Goal: Task Accomplishment & Management: Use online tool/utility

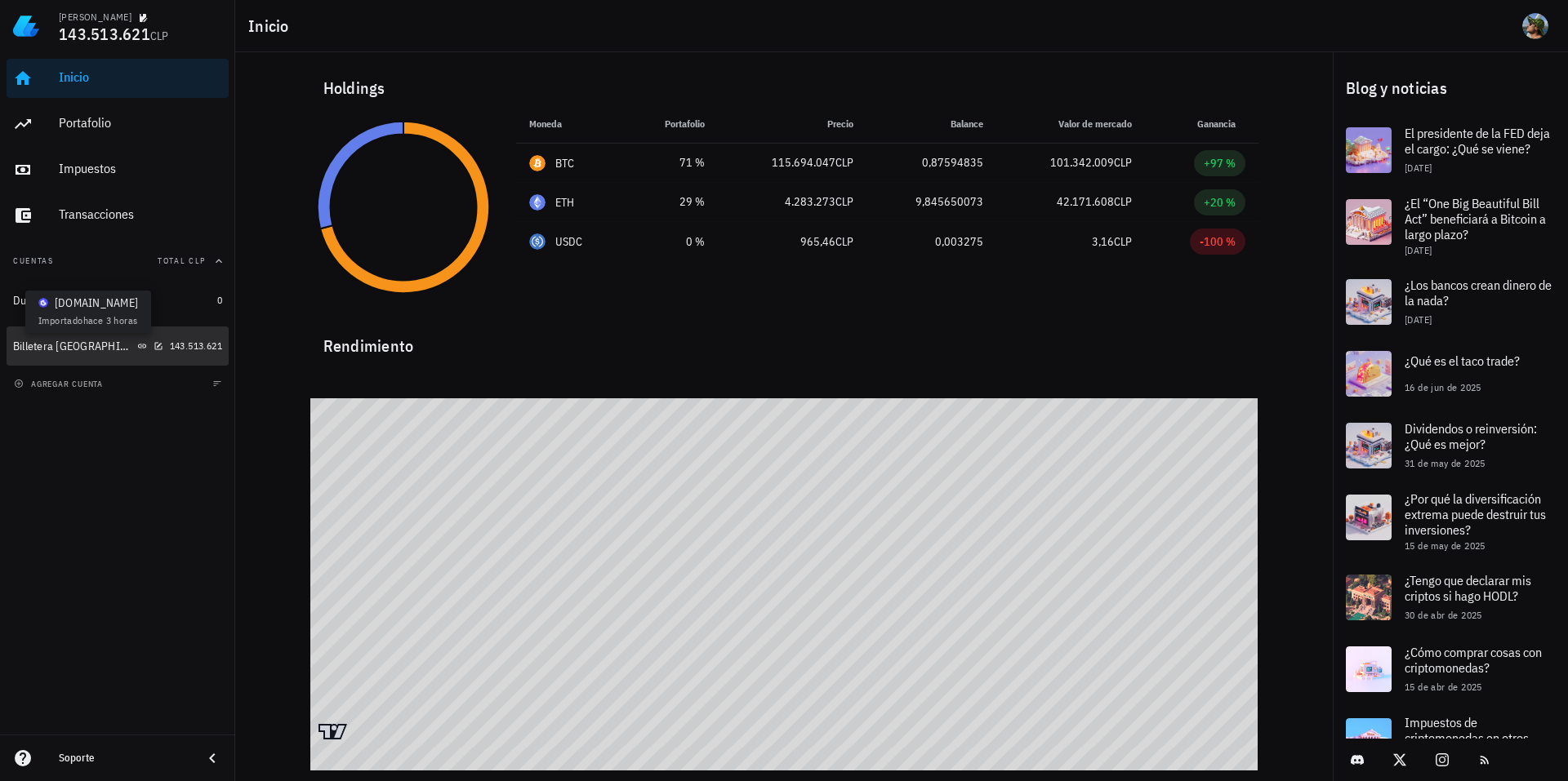
click at [138, 347] on icon at bounding box center [142, 346] width 8 height 4
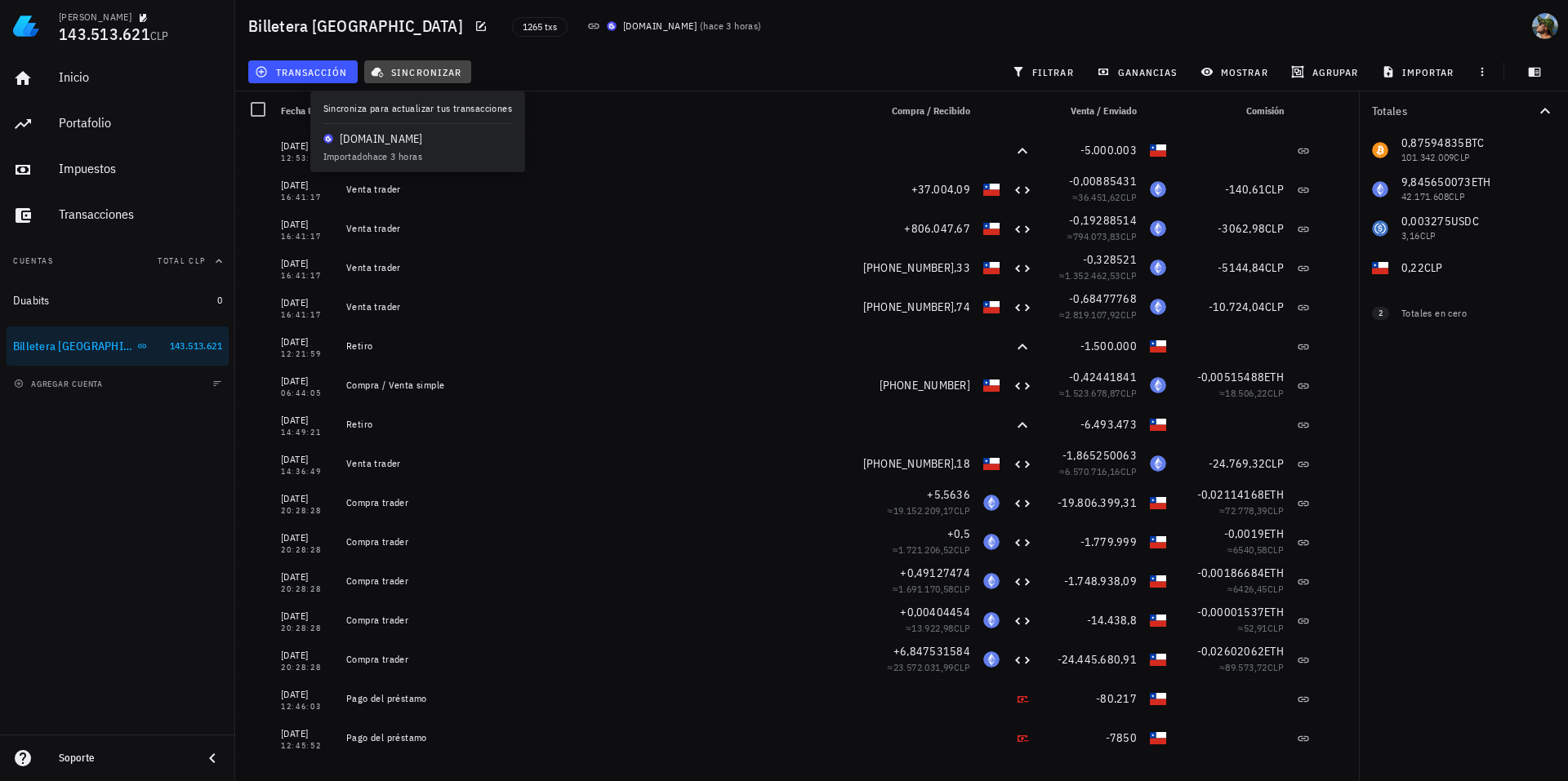
click at [426, 65] on span "sincronizar" at bounding box center [418, 71] width 87 height 13
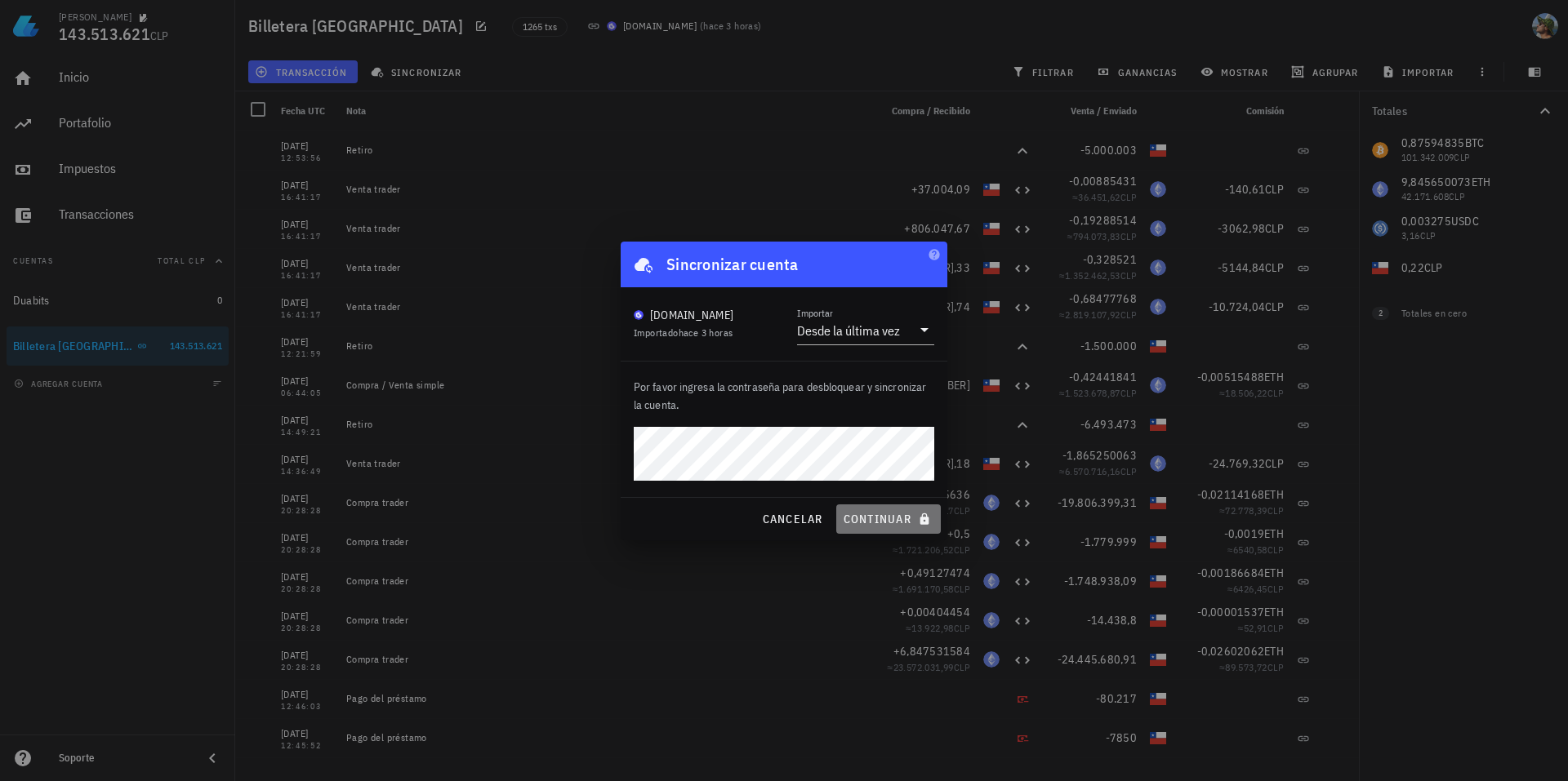
click at [874, 512] on span "continuar" at bounding box center [888, 519] width 92 height 15
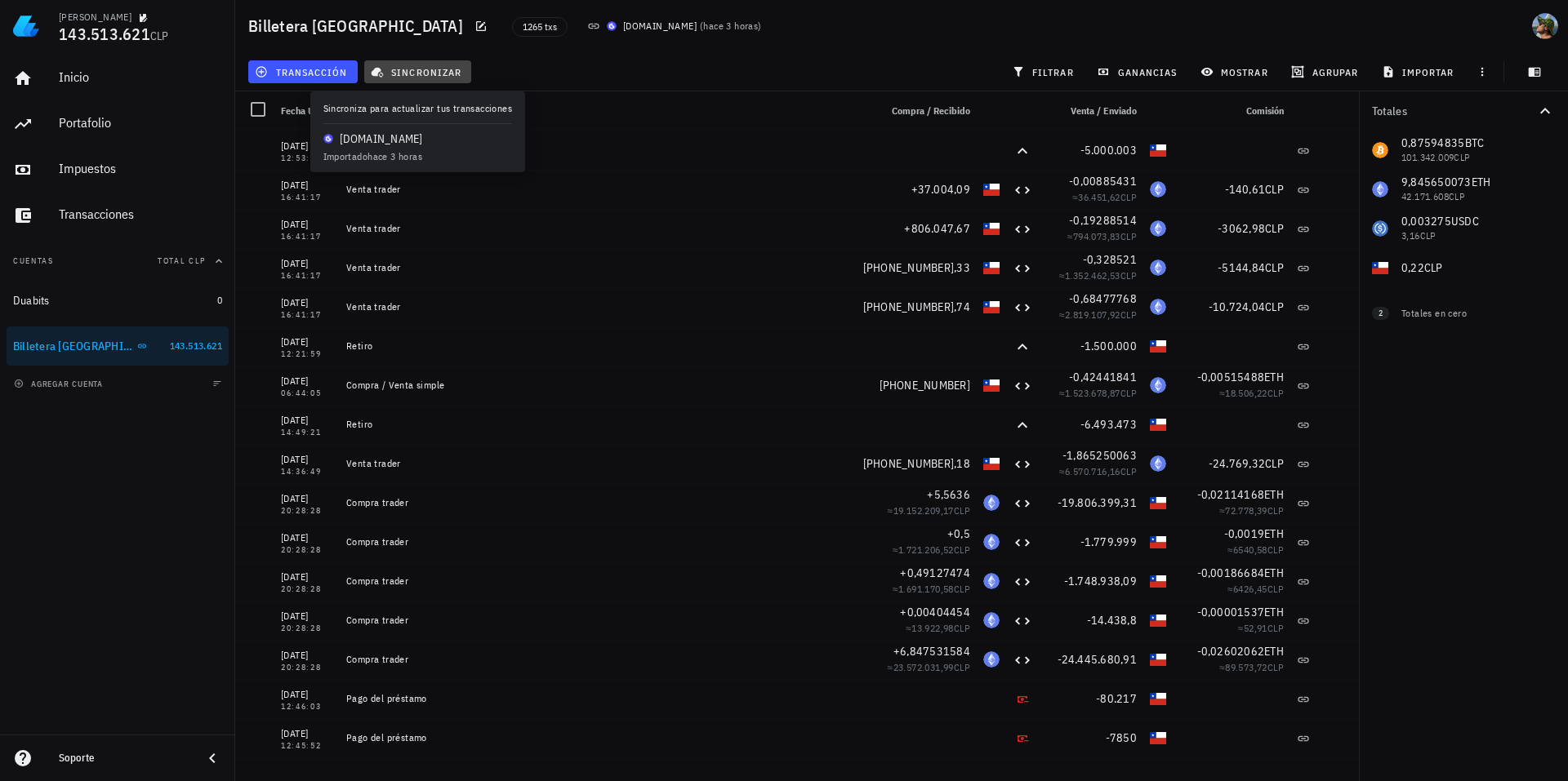
click at [418, 73] on span "sincronizar" at bounding box center [418, 71] width 87 height 13
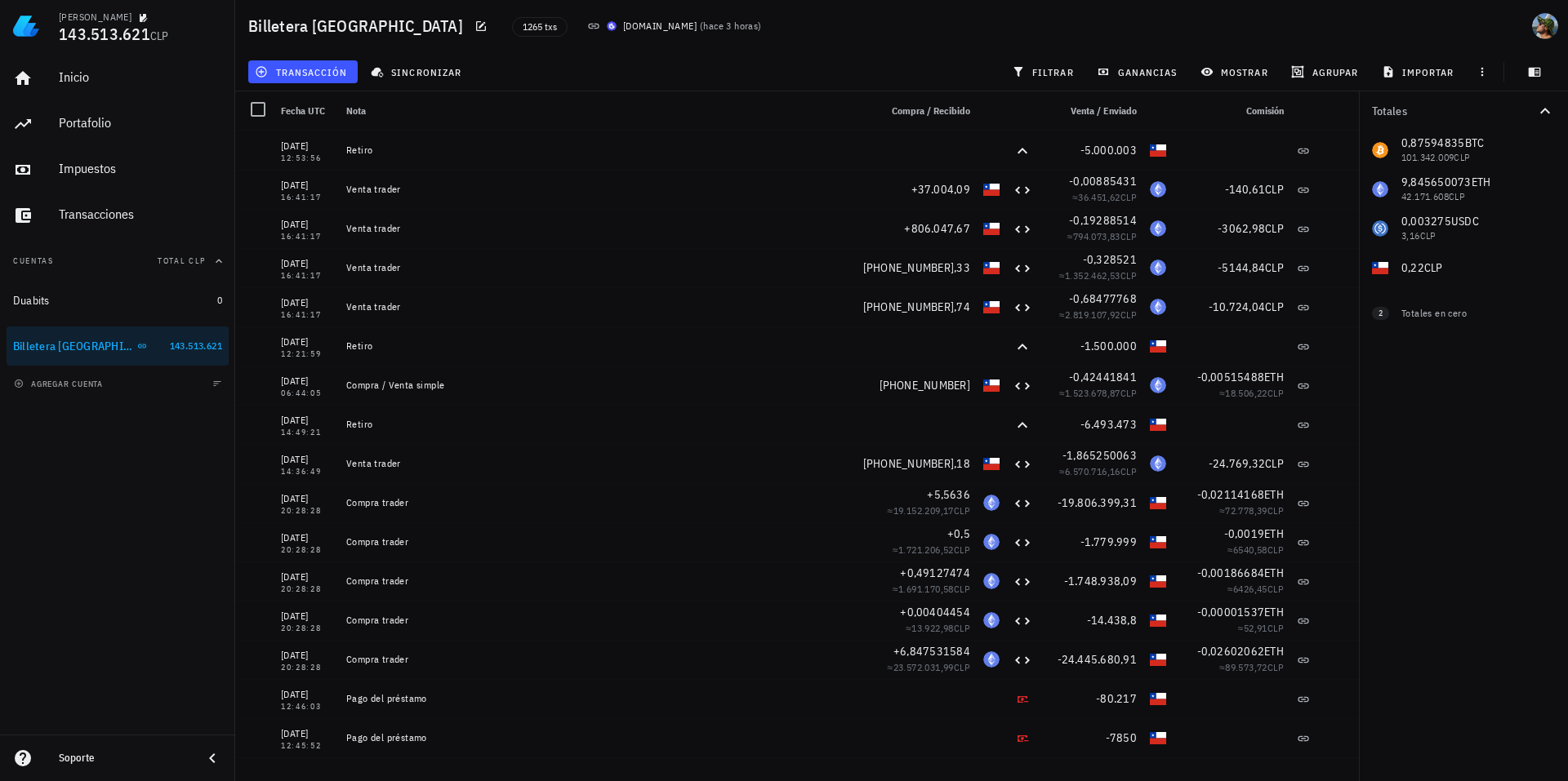
click at [736, 23] on div "1265 txs Buda.com ( hace 3 horas )" at bounding box center [828, 26] width 652 height 40
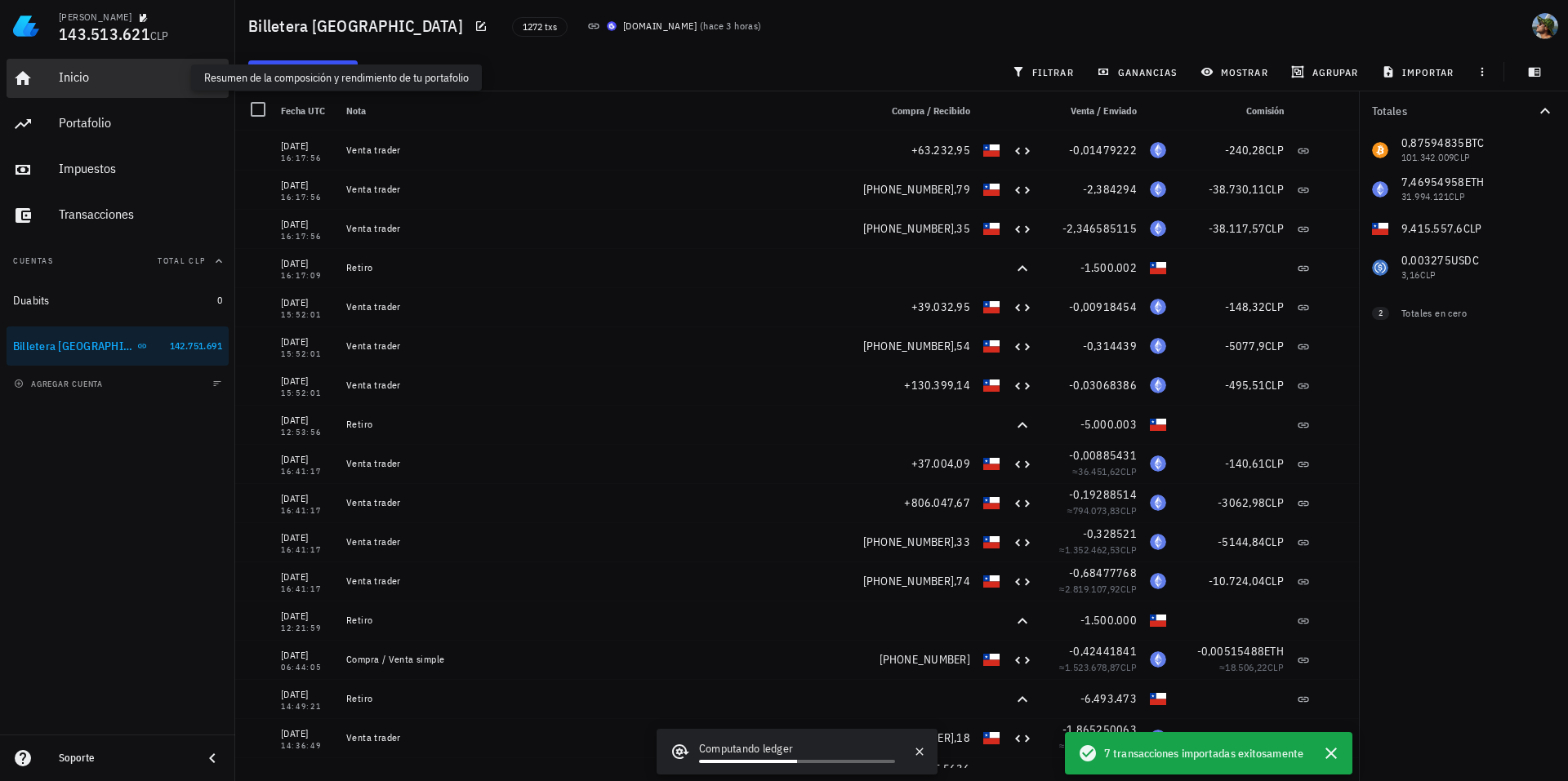
click at [77, 78] on div "Inicio" at bounding box center [140, 77] width 163 height 16
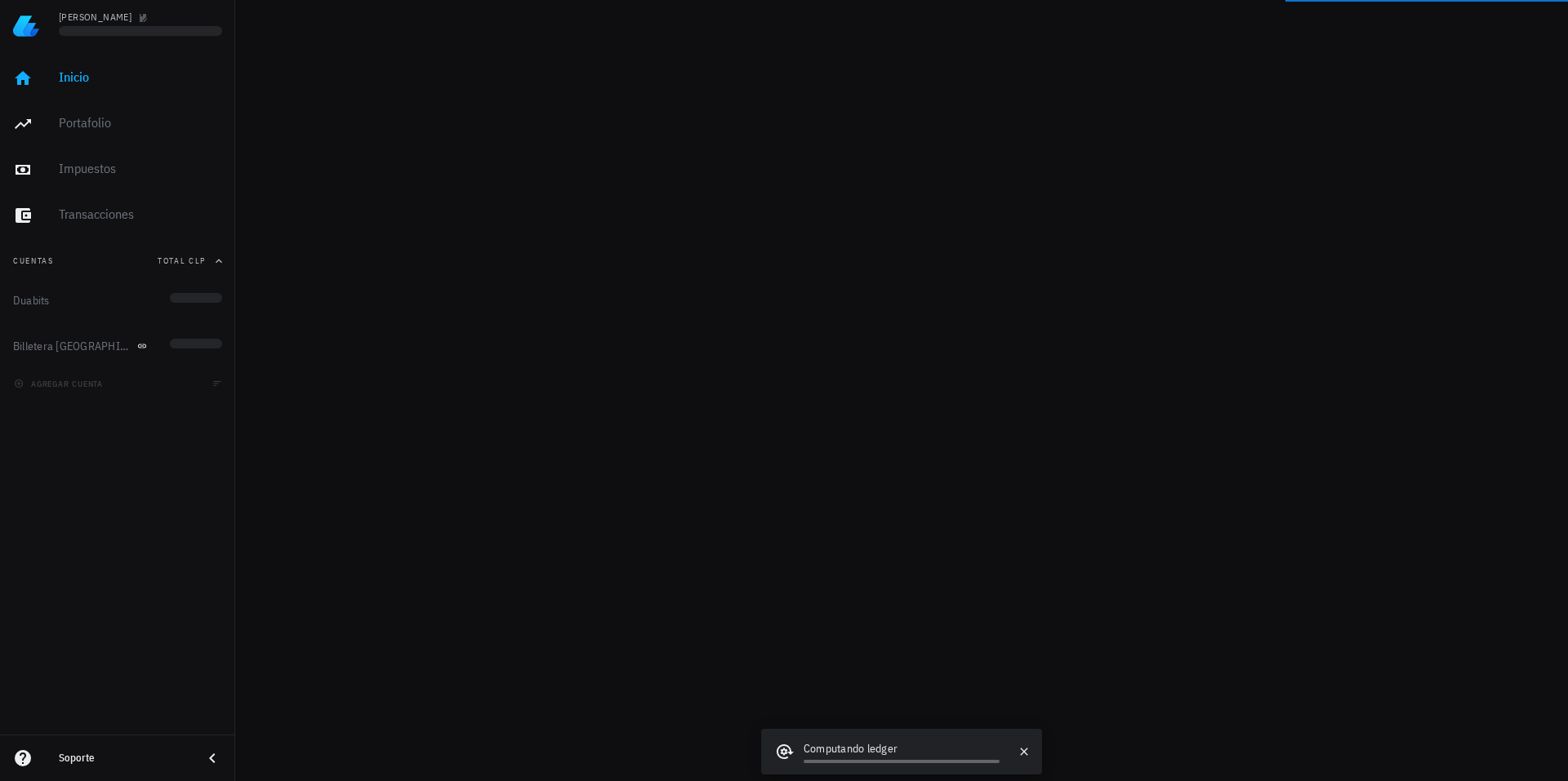
click at [84, 122] on div "Inicio [GEOGRAPHIC_DATA] Impuestos [GEOGRAPHIC_DATA]" at bounding box center [118, 147] width 222 height 190
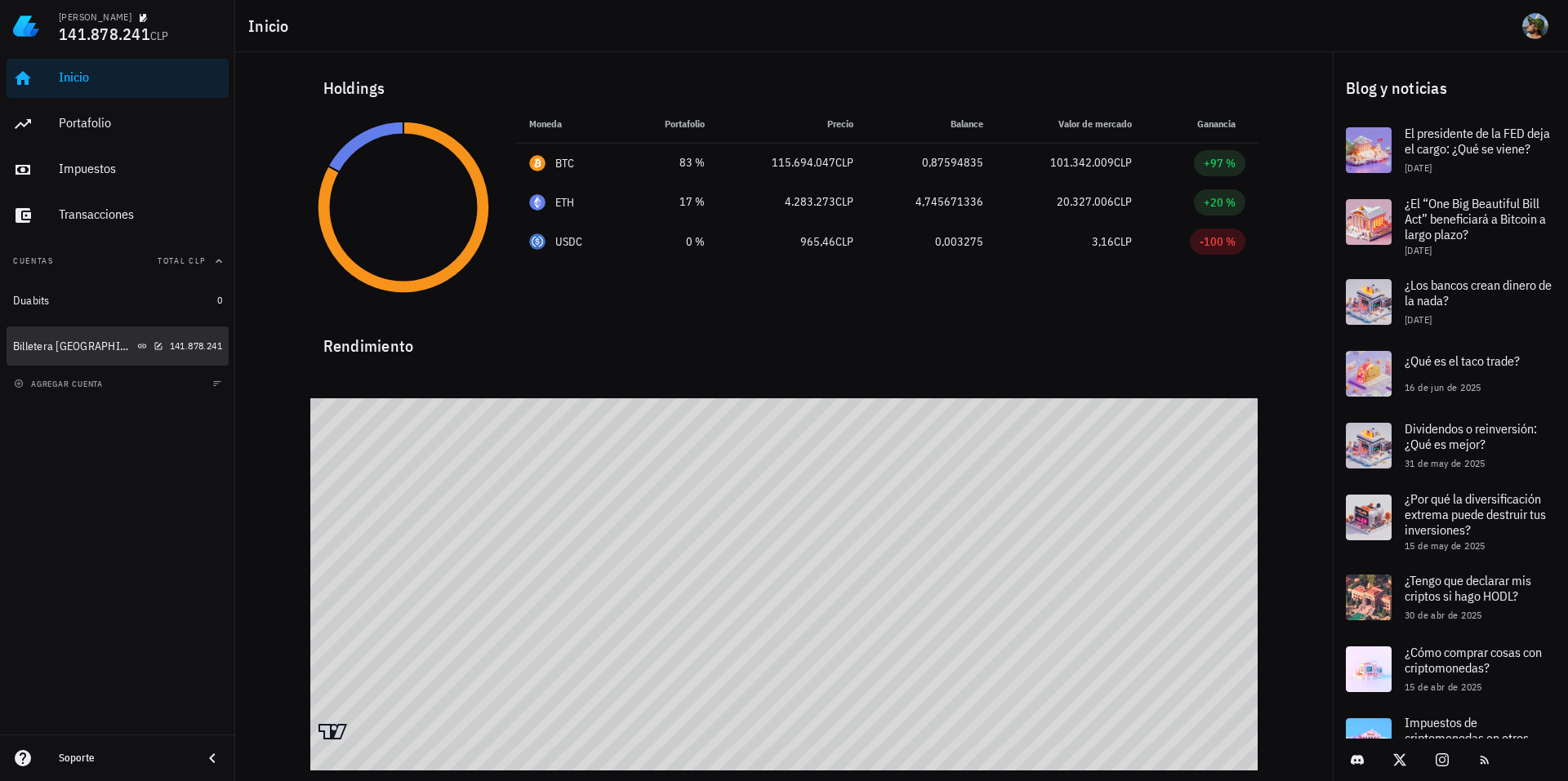
click at [49, 351] on div "Billetera [GEOGRAPHIC_DATA]" at bounding box center [73, 347] width 120 height 14
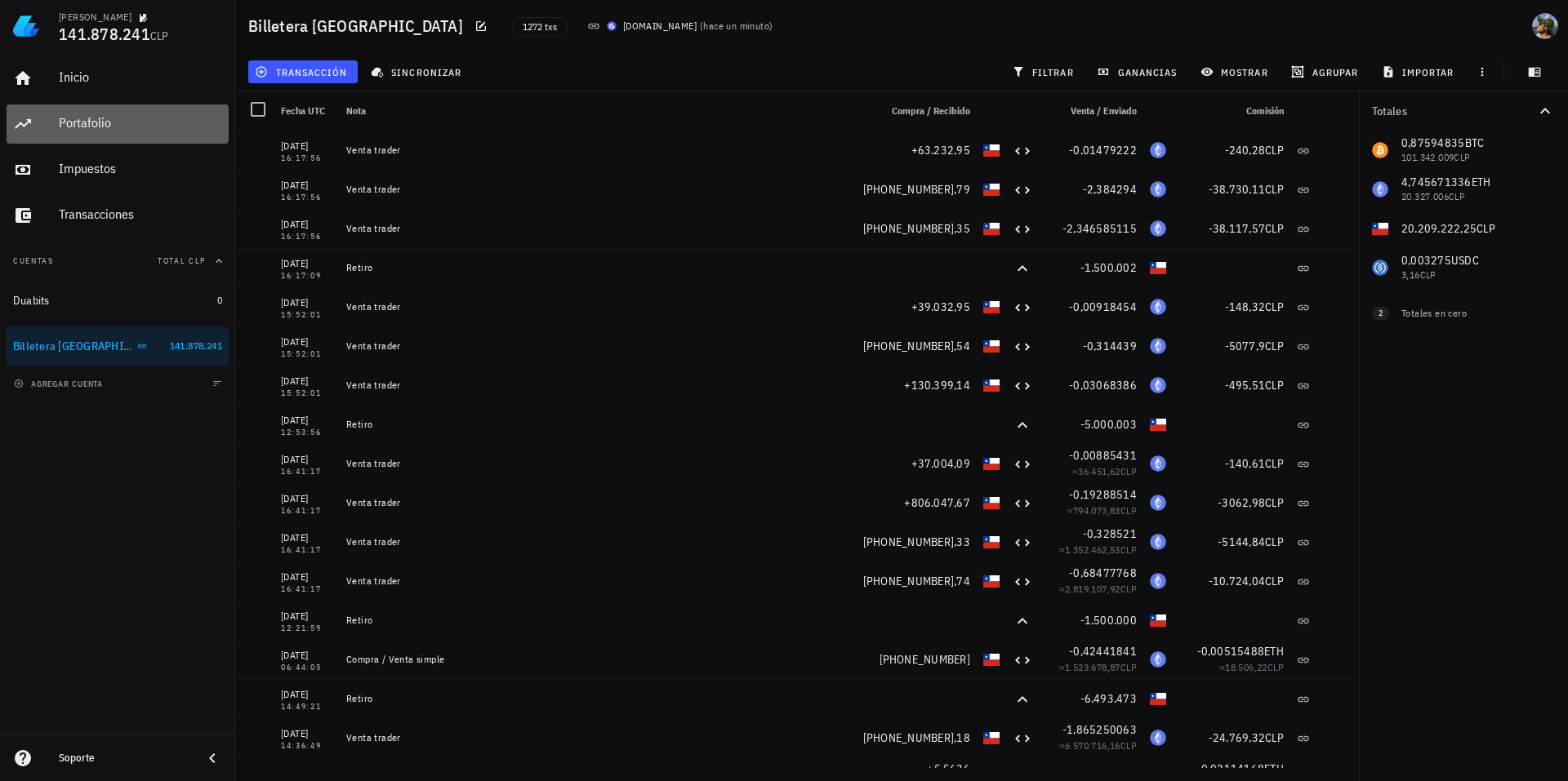
click at [99, 127] on div "Portafolio" at bounding box center [140, 123] width 163 height 16
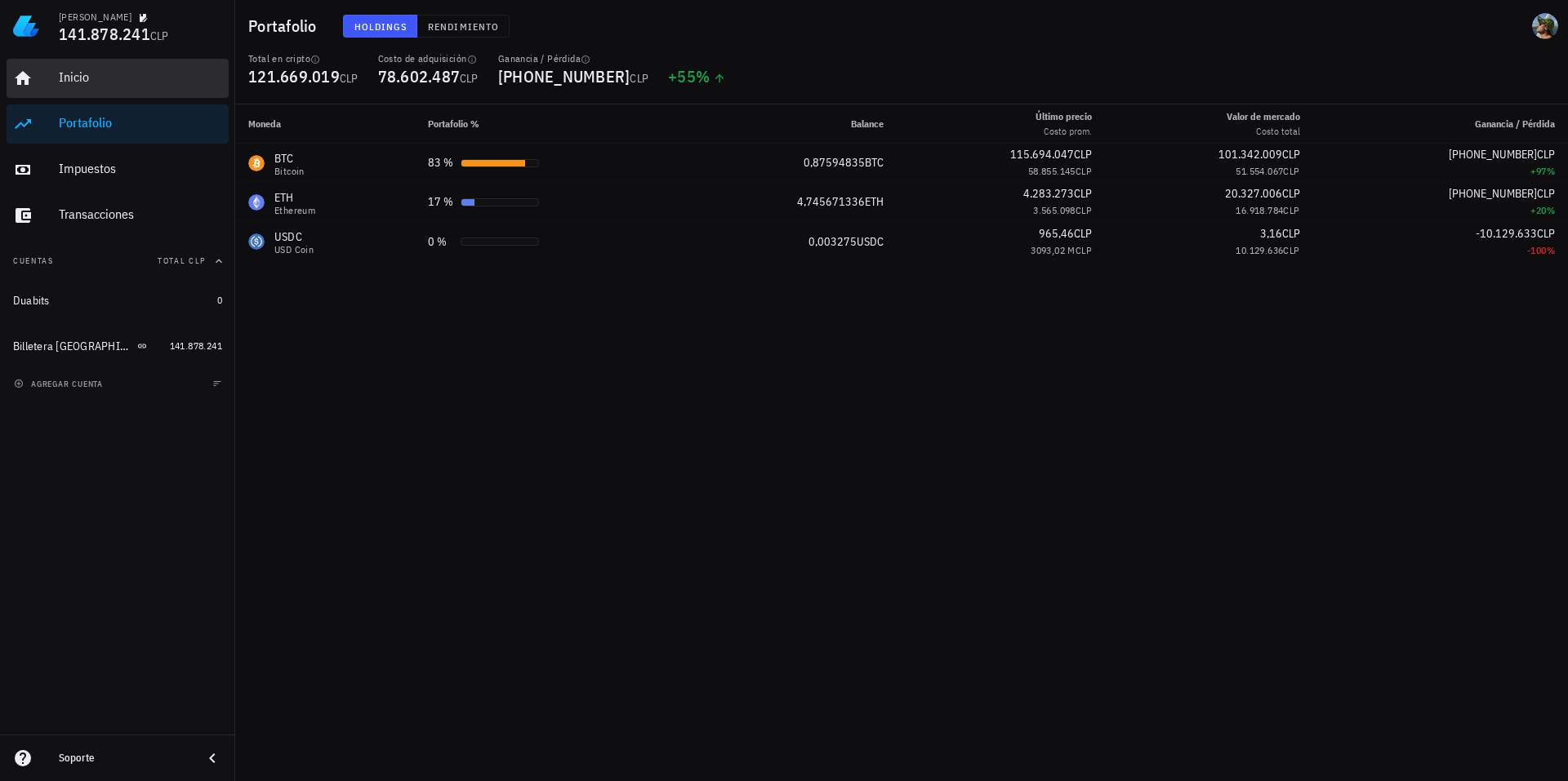
click at [83, 72] on div "Inicio" at bounding box center [140, 77] width 163 height 16
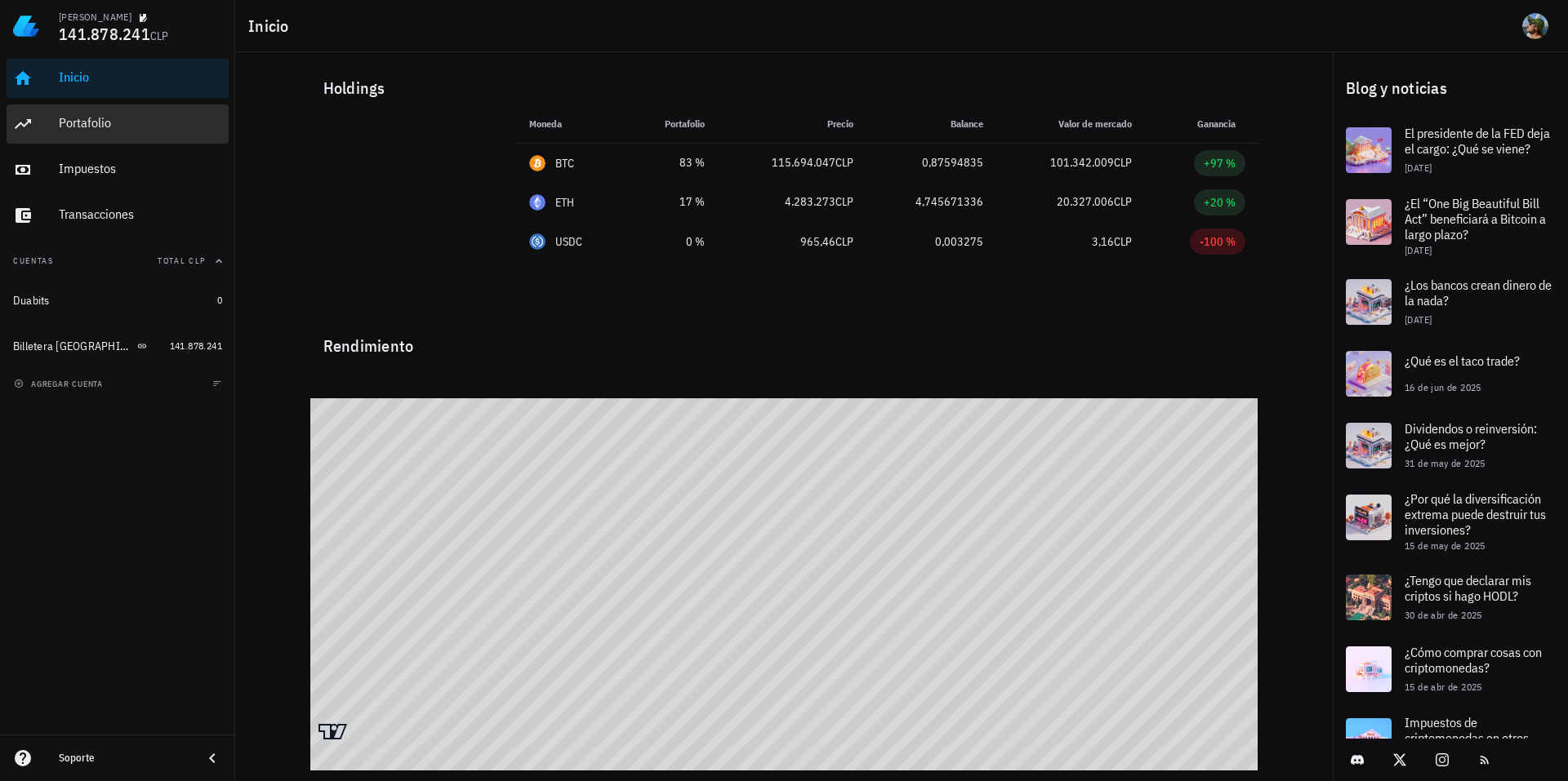
click at [83, 132] on div "Portafolio" at bounding box center [140, 123] width 163 height 37
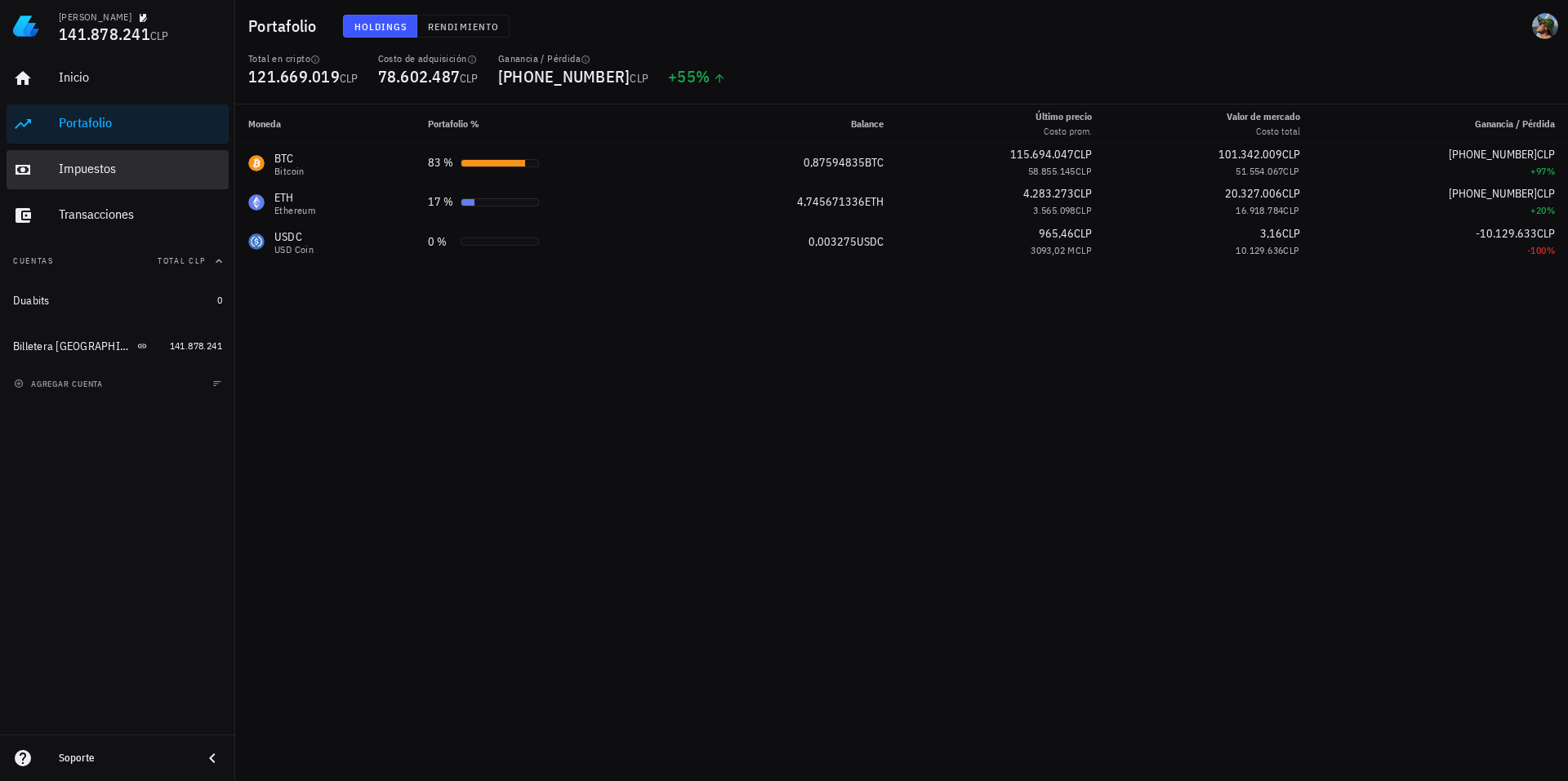
click at [104, 164] on div "Impuestos" at bounding box center [140, 169] width 163 height 16
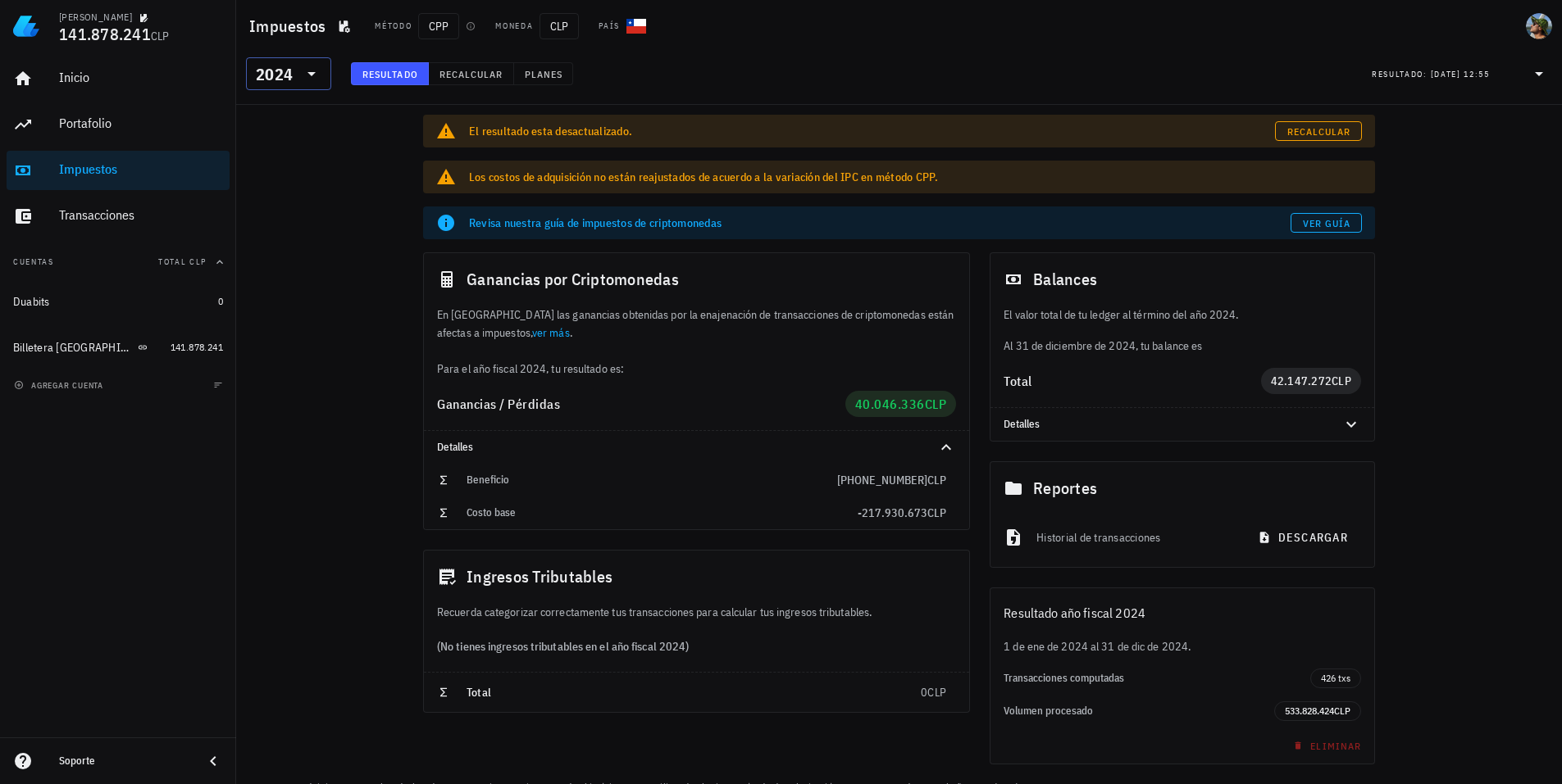
click at [312, 72] on icon at bounding box center [311, 74] width 8 height 4
click at [277, 111] on div "2025" at bounding box center [289, 116] width 60 height 13
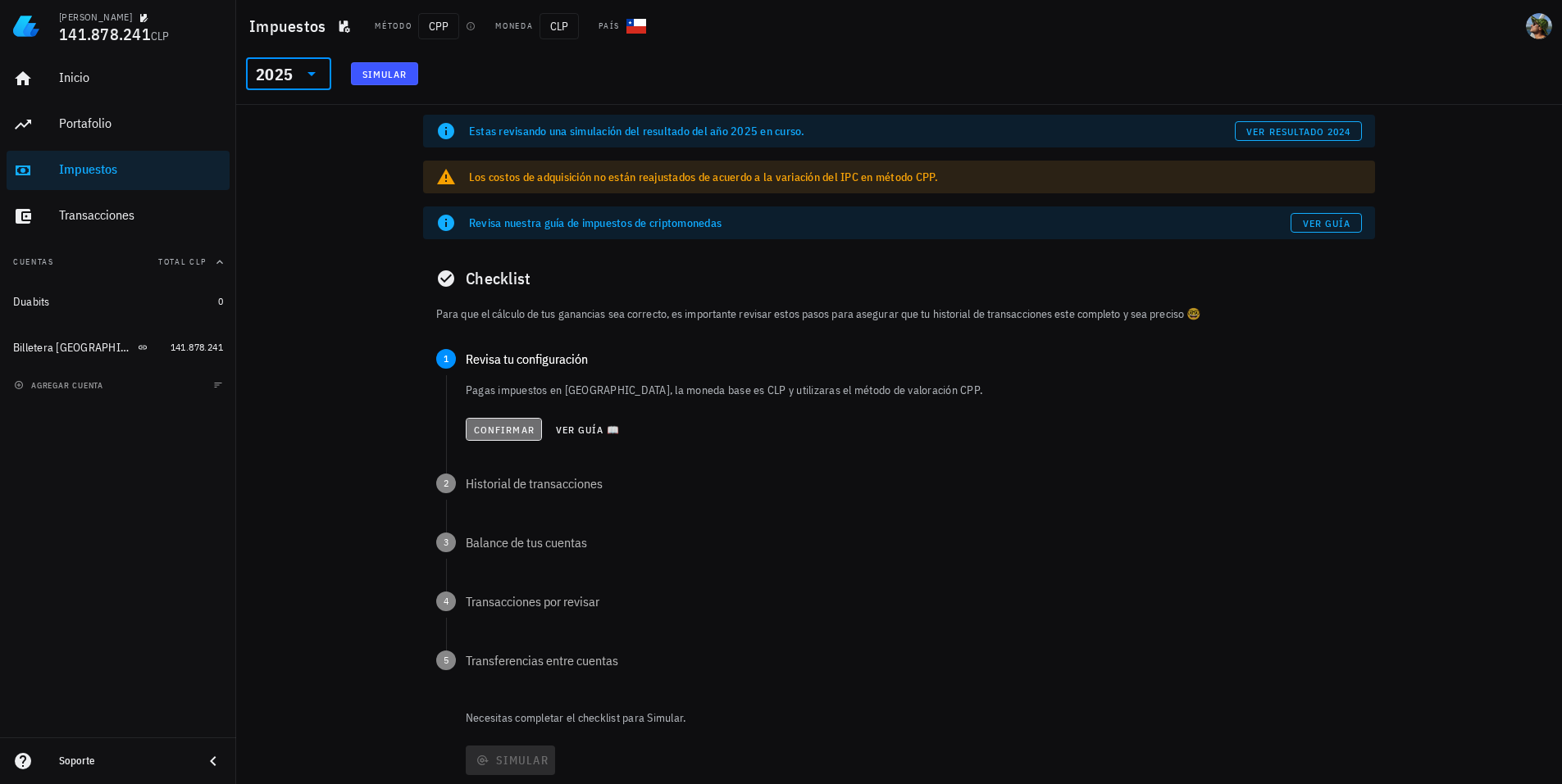
click at [499, 430] on span "Confirmar" at bounding box center [504, 430] width 61 height 12
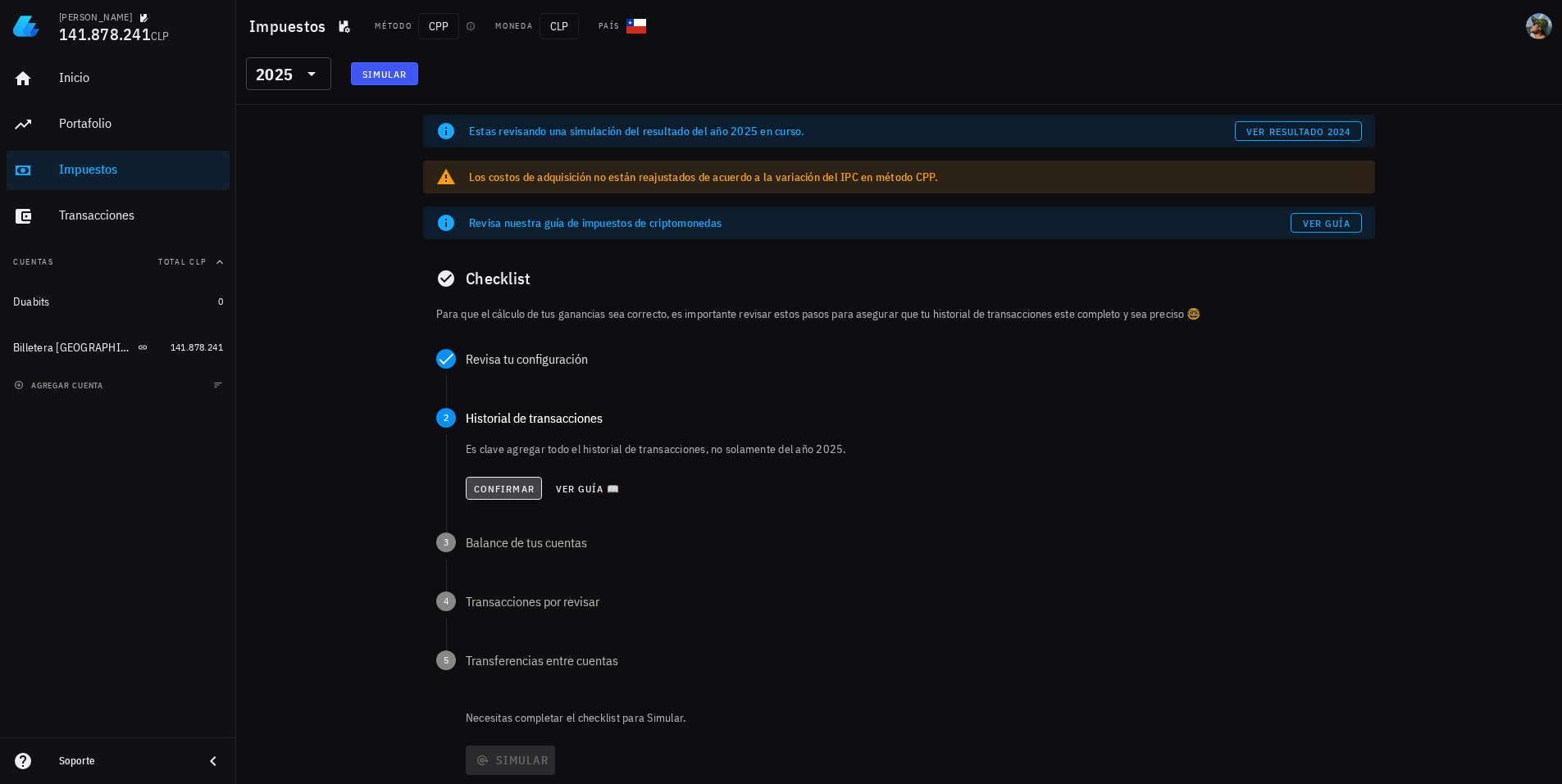
click at [488, 487] on span "Confirmar" at bounding box center [504, 489] width 61 height 12
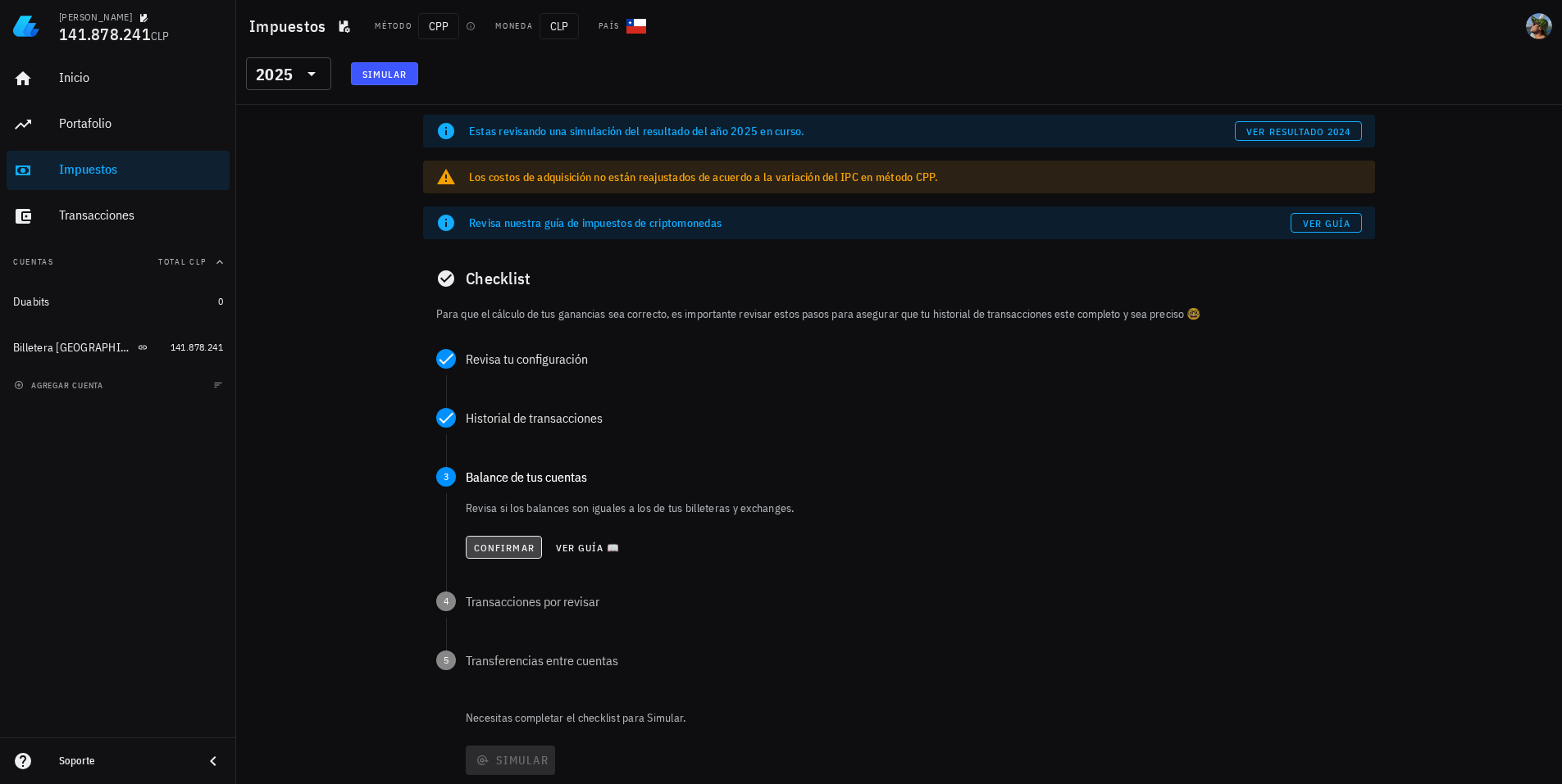
click at [487, 547] on span "Confirmar" at bounding box center [504, 548] width 61 height 12
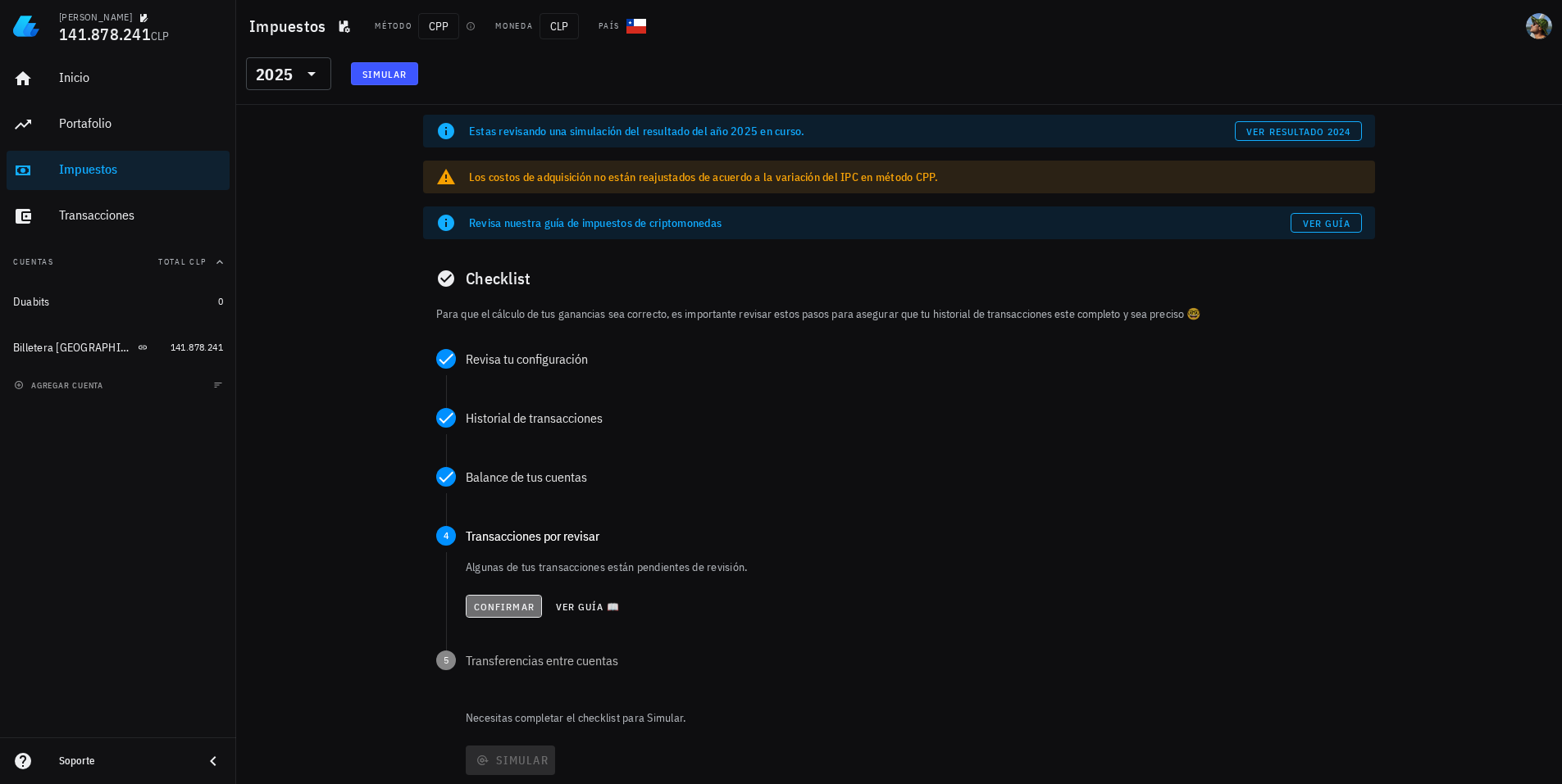
click at [488, 604] on span "Confirmar" at bounding box center [504, 607] width 61 height 12
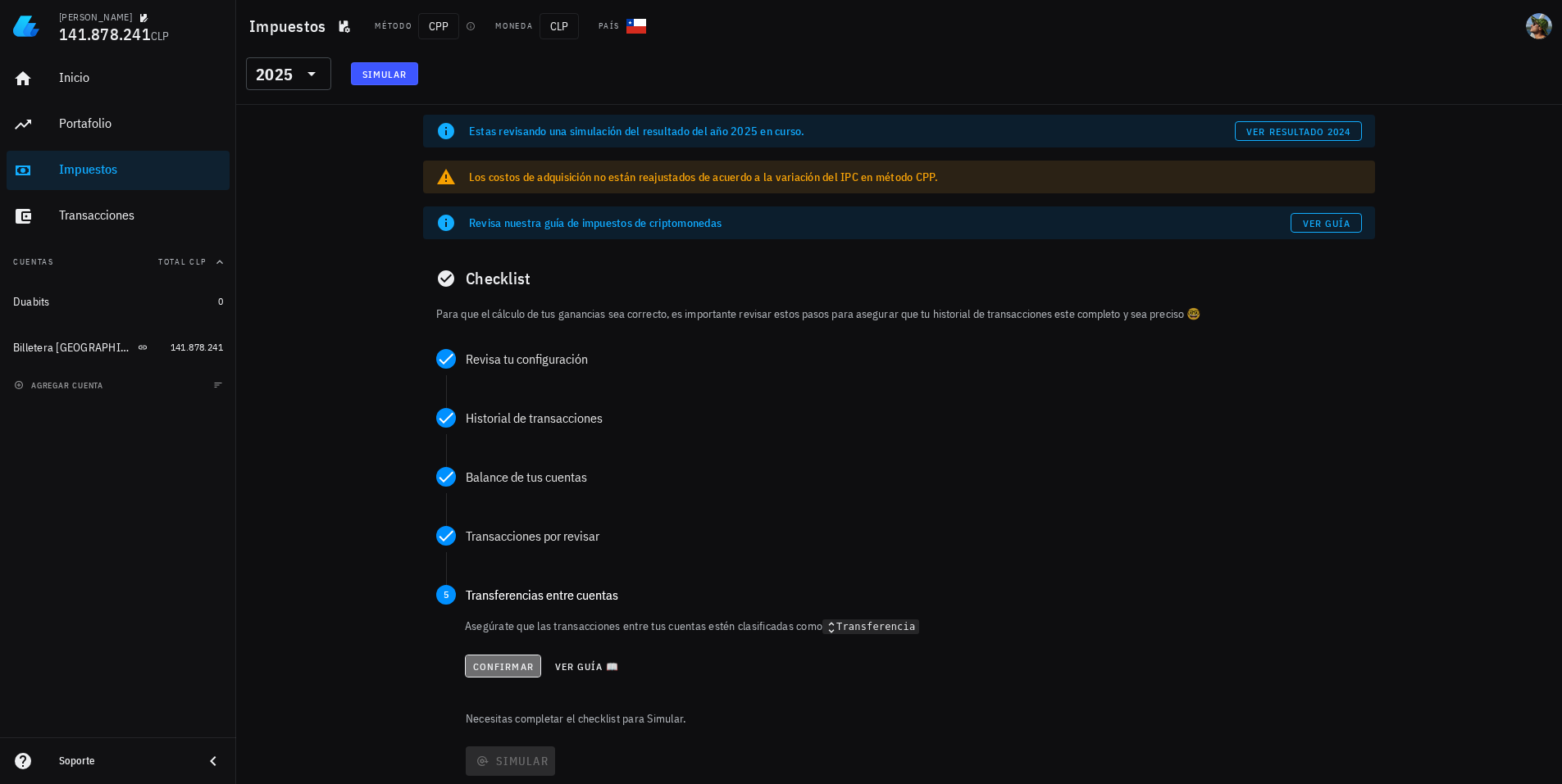
click at [487, 665] on span "Confirmar" at bounding box center [503, 667] width 61 height 12
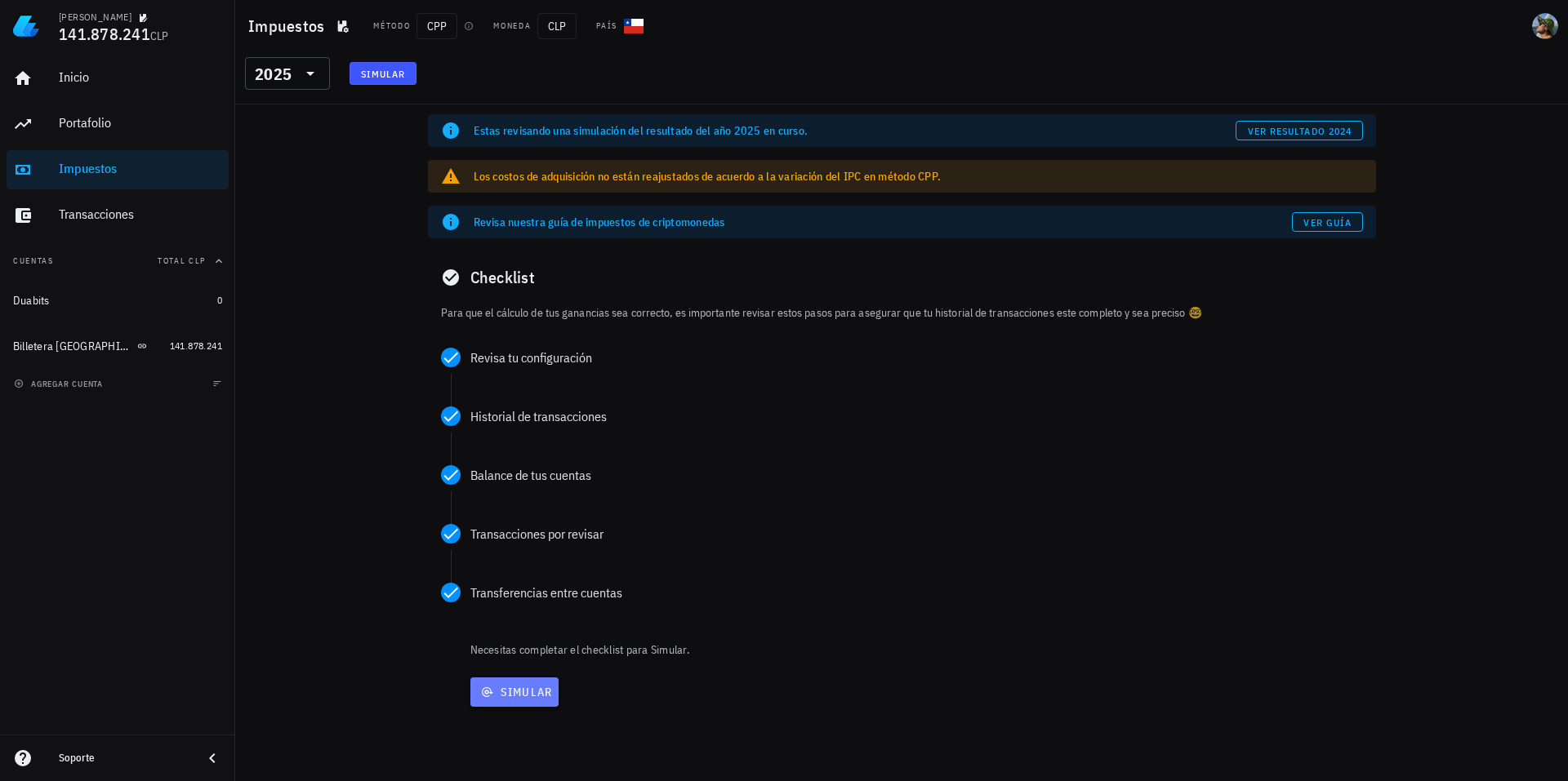
click at [498, 693] on span "Simular" at bounding box center [514, 692] width 76 height 15
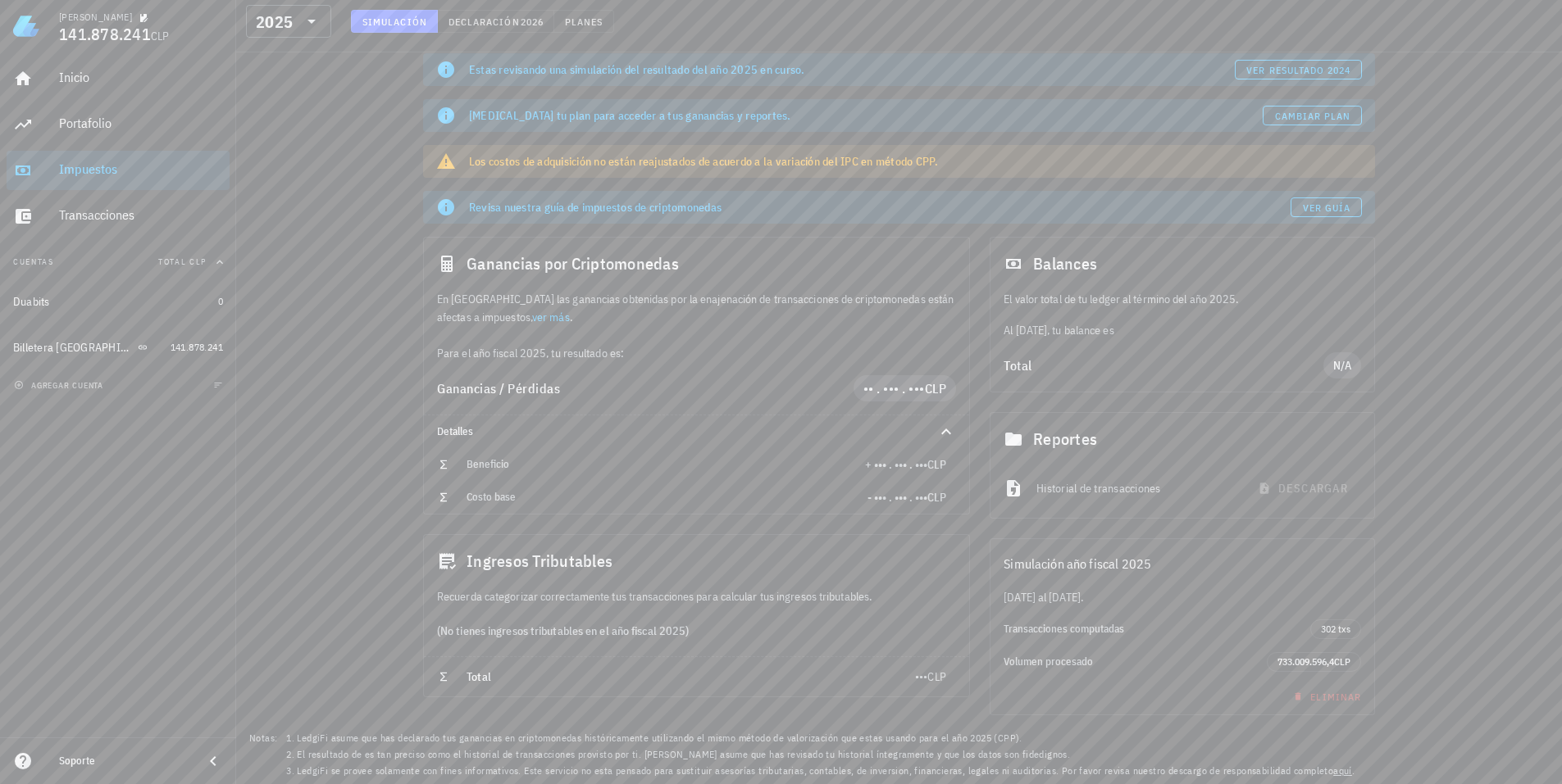
scroll to position [60, 0]
click at [1291, 68] on span "ver resultado 2024" at bounding box center [1298, 70] width 105 height 12
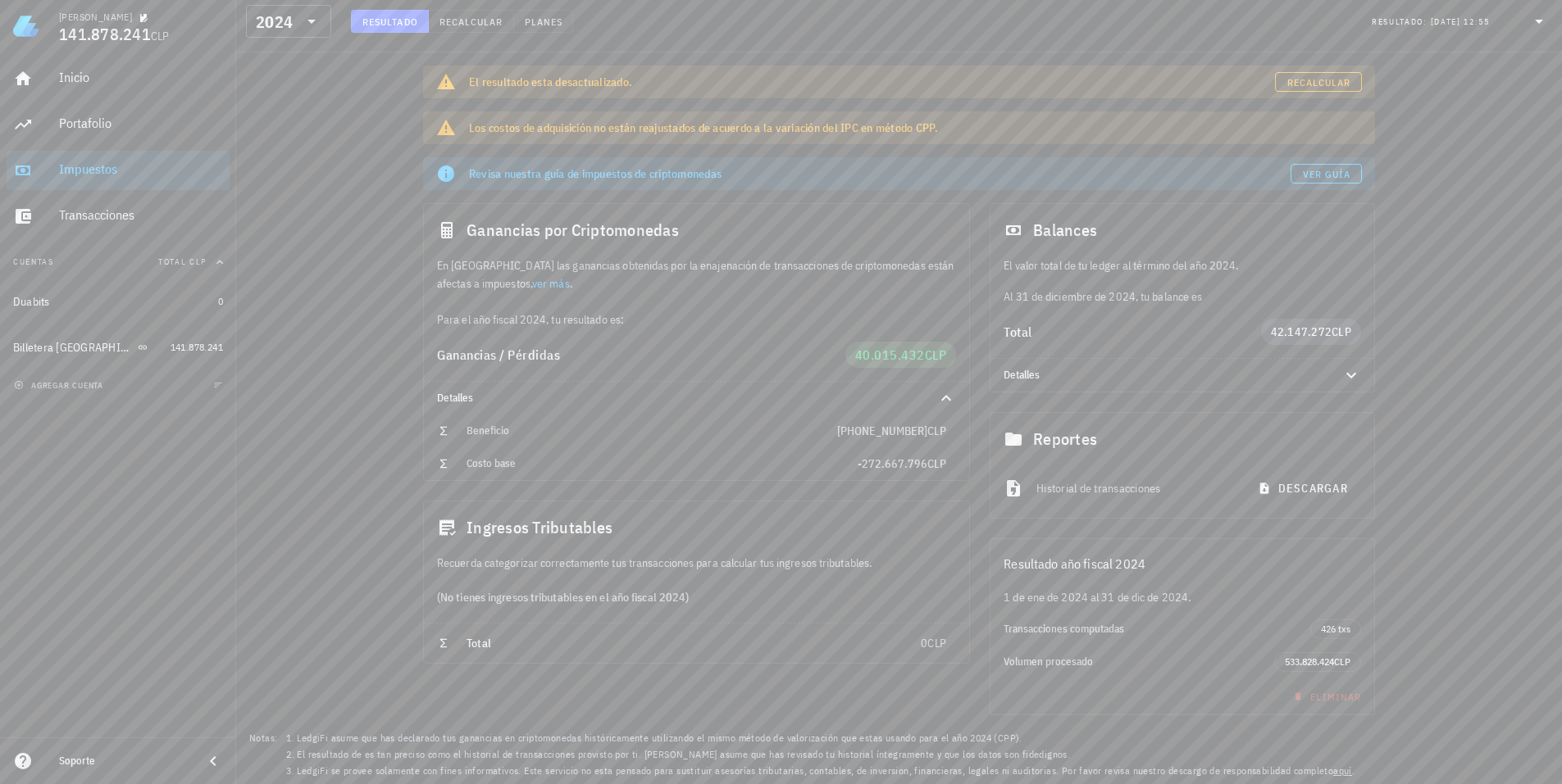
scroll to position [50, 0]
click at [73, 85] on div "Inicio" at bounding box center [141, 77] width 164 height 16
